Goal: Transaction & Acquisition: Book appointment/travel/reservation

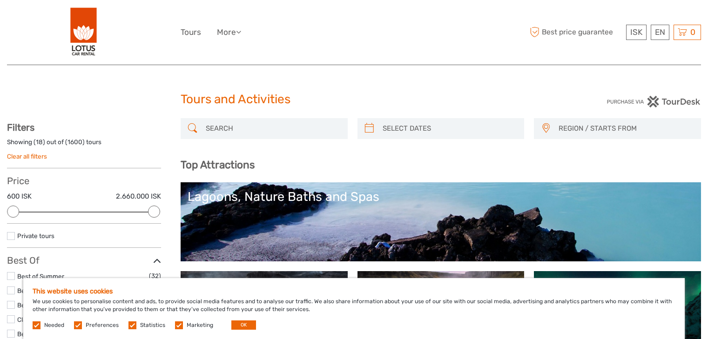
select select
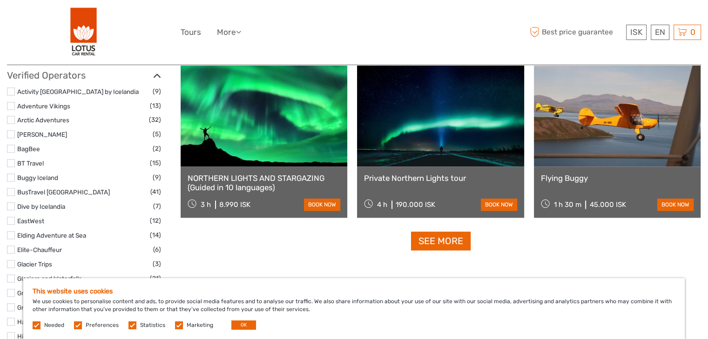
scroll to position [1172, 0]
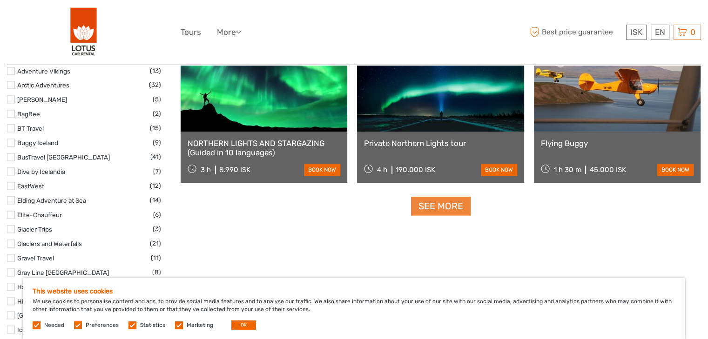
click at [448, 208] on link "See more" at bounding box center [441, 206] width 60 height 19
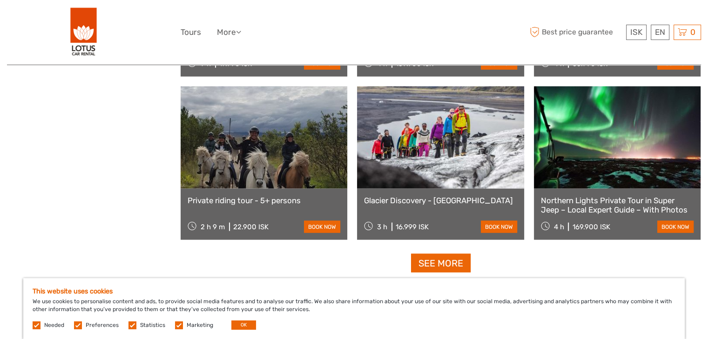
scroll to position [1919, 0]
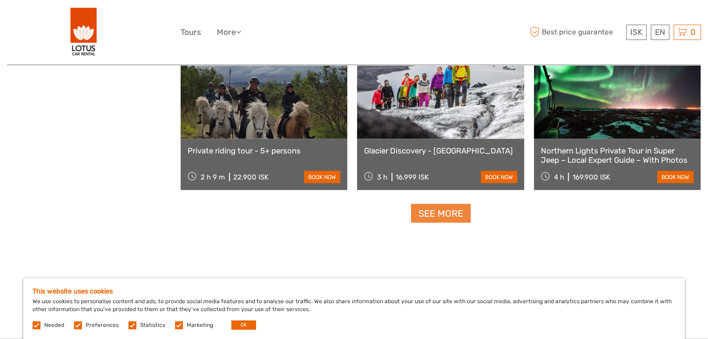
click at [430, 219] on link "See more" at bounding box center [441, 213] width 60 height 19
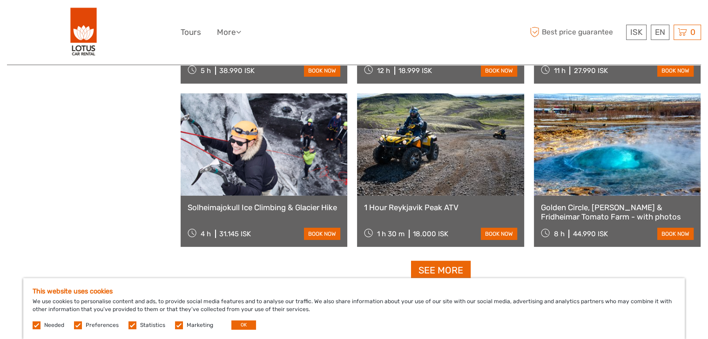
scroll to position [2876, 0]
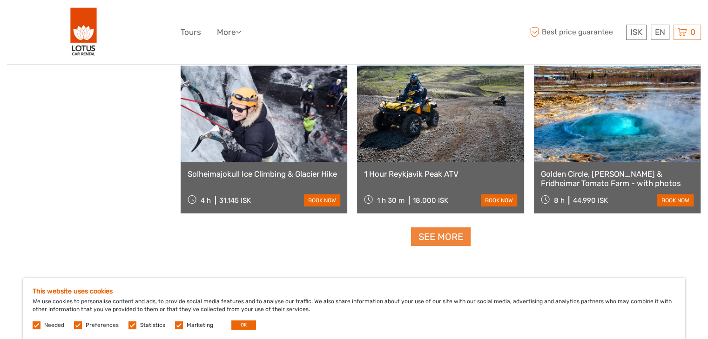
click at [432, 235] on link "See more" at bounding box center [441, 237] width 60 height 19
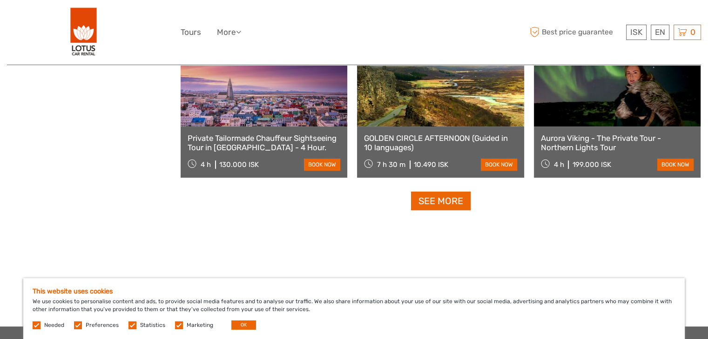
scroll to position [3900, 0]
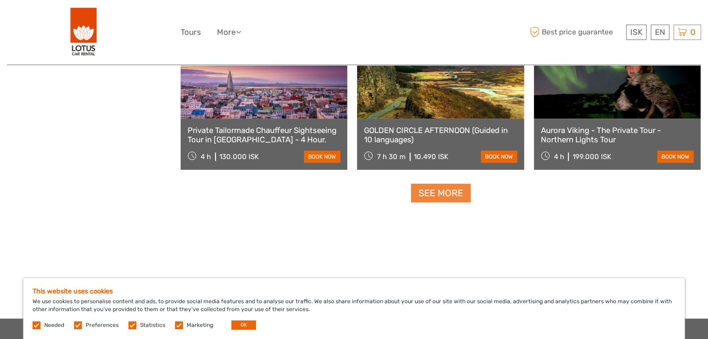
click at [435, 202] on link "See more" at bounding box center [441, 193] width 60 height 19
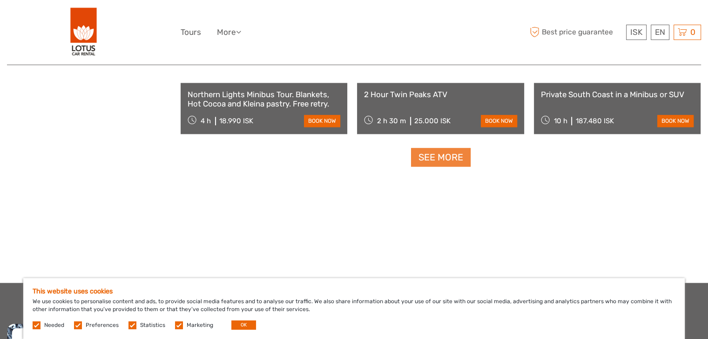
scroll to position [4924, 0]
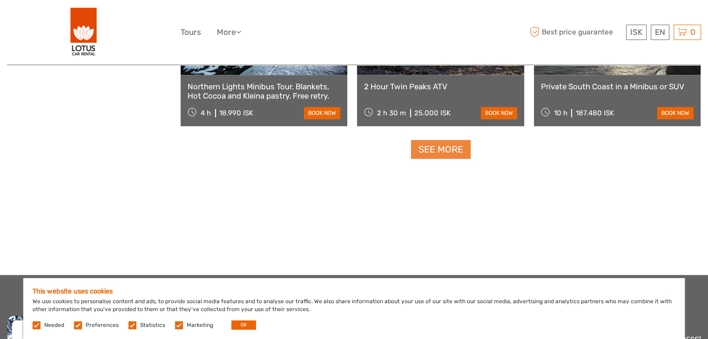
click at [436, 150] on link "See more" at bounding box center [441, 149] width 60 height 19
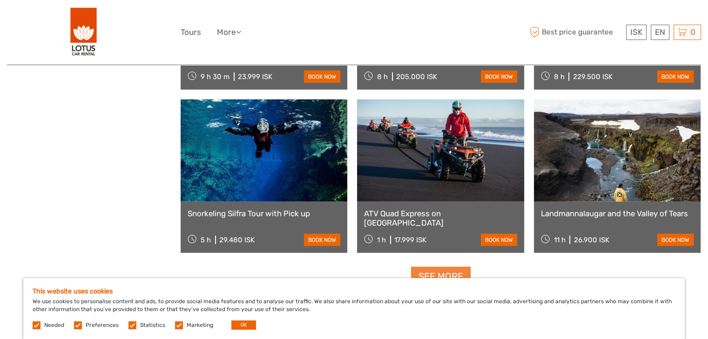
scroll to position [5949, 0]
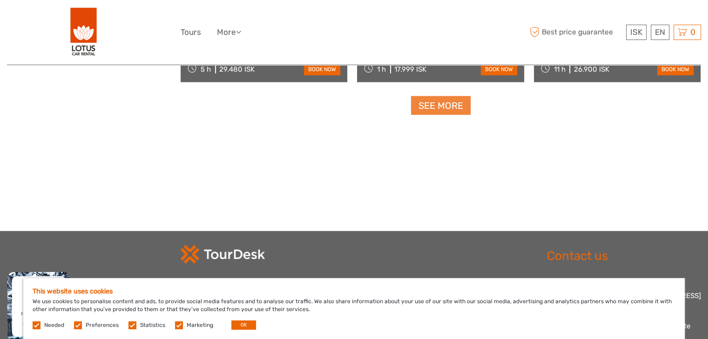
click at [451, 108] on link "See more" at bounding box center [441, 105] width 60 height 19
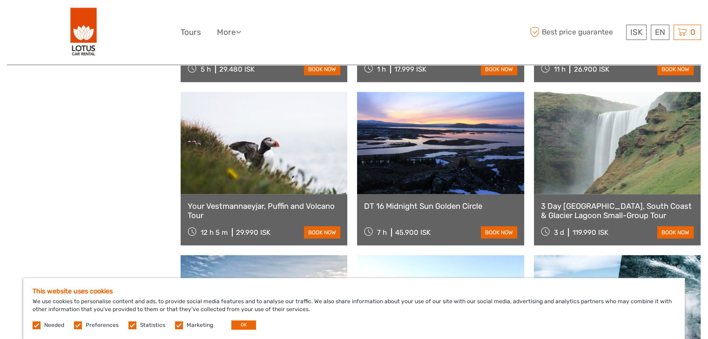
click at [295, 175] on link at bounding box center [264, 143] width 167 height 102
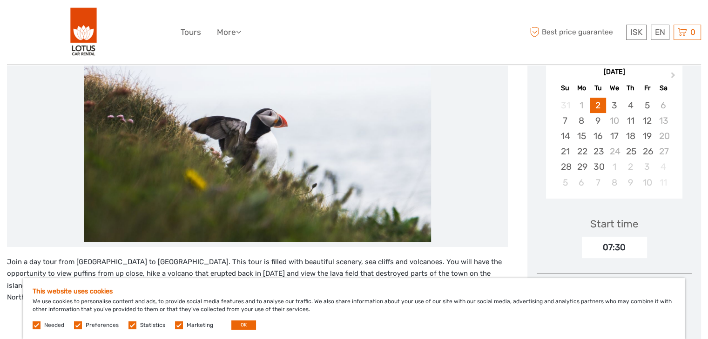
scroll to position [299, 0]
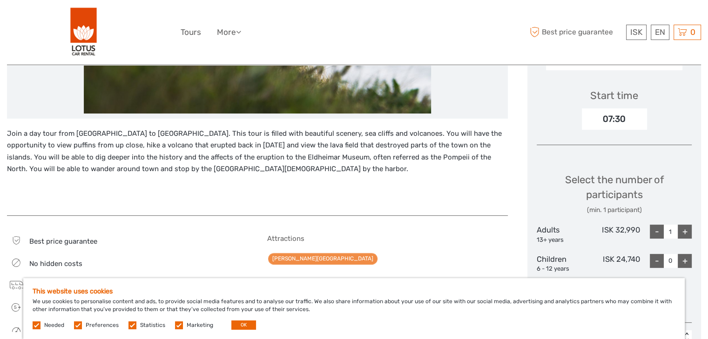
click at [77, 132] on p "Join a day tour from Reykjavík to Vestmannaeyjar Islands. This tour is filled w…" at bounding box center [257, 151] width 501 height 47
click at [148, 135] on p "Join a day tour from Reykjavík to Vestmannaeyjar Islands. This tour is filled w…" at bounding box center [257, 151] width 501 height 47
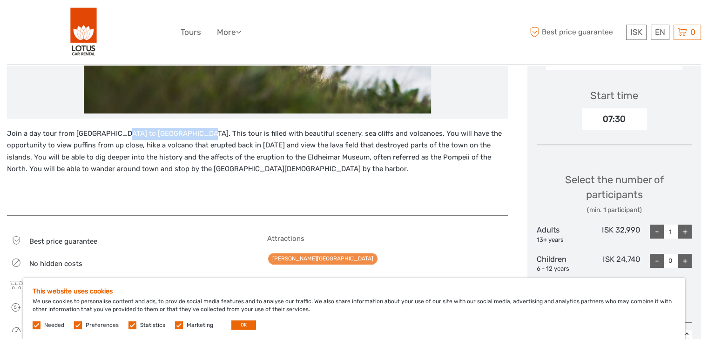
drag, startPoint x: 115, startPoint y: 135, endPoint x: 190, endPoint y: 136, distance: 75.0
click at [190, 136] on p "Join a day tour from Reykjavík to Vestmannaeyjar Islands. This tour is filled w…" at bounding box center [257, 151] width 501 height 47
copy p "Vestmannaeyjar Islands"
